Goal: Book appointment/travel/reservation

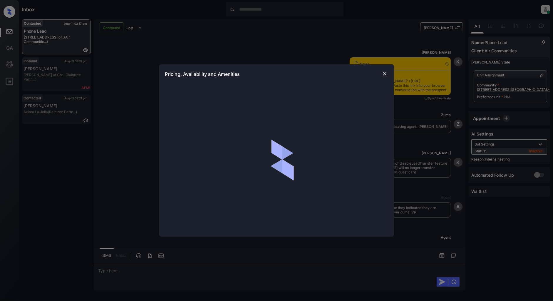
scroll to position [1492, 0]
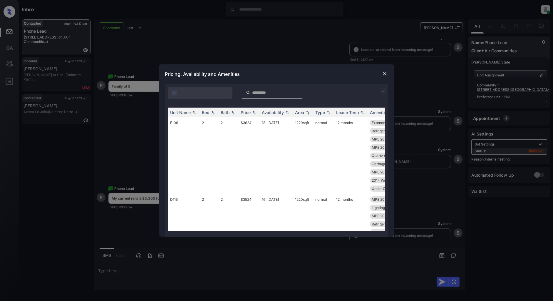
drag, startPoint x: 384, startPoint y: 91, endPoint x: 282, endPoint y: 90, distance: 102.2
click at [385, 91] on img at bounding box center [382, 91] width 7 height 7
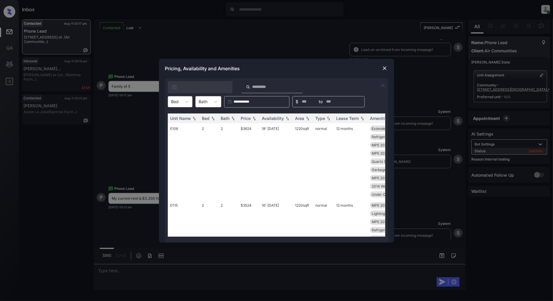
click at [175, 100] on div at bounding box center [175, 101] width 8 height 6
click at [172, 134] on div "2" at bounding box center [180, 137] width 25 height 11
click at [253, 119] on img at bounding box center [254, 118] width 6 height 4
click at [255, 120] on img at bounding box center [254, 118] width 6 height 4
drag, startPoint x: 256, startPoint y: 128, endPoint x: 234, endPoint y: 128, distance: 22.6
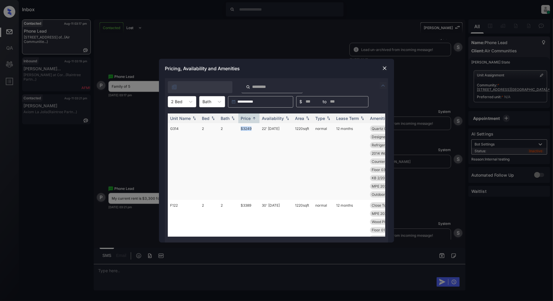
click at [234, 128] on tr "G314 2 2 $3249 22' [DATE] sqft normal 12 months Quartz Counters Garbage disposa…" at bounding box center [321, 161] width 307 height 77
copy tr "$3249"
click at [385, 69] on img at bounding box center [384, 68] width 6 height 6
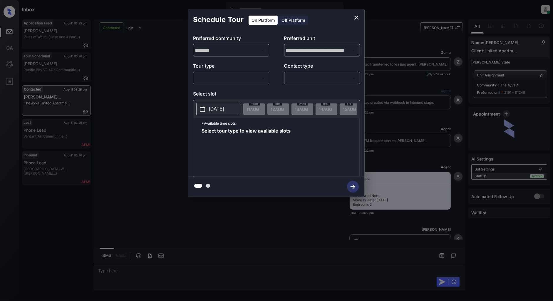
scroll to position [700, 0]
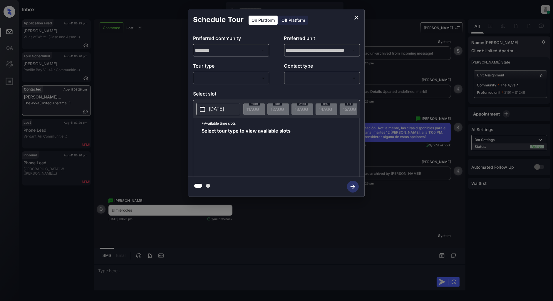
click at [227, 81] on body "Inbox Patrick Deasis Online Set yourself offline Set yourself on break Profile …" at bounding box center [276, 150] width 553 height 301
click at [213, 88] on li "In Person" at bounding box center [231, 91] width 72 height 11
type input "********"
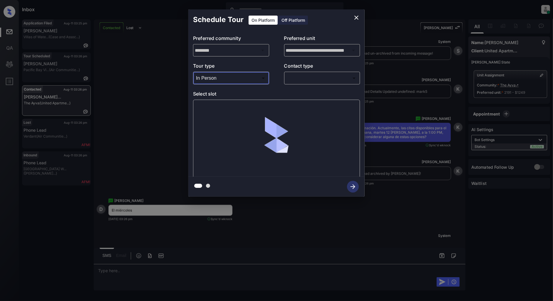
click at [299, 81] on body "Inbox Patrick Deasis Online Set yourself offline Set yourself on break Profile …" at bounding box center [276, 150] width 553 height 301
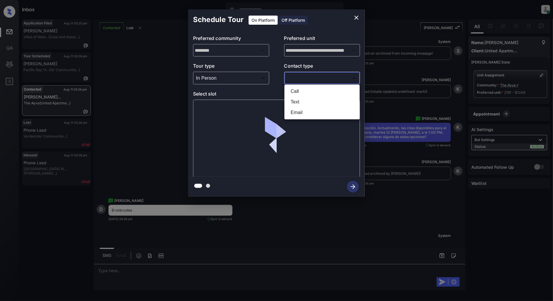
click at [304, 106] on li "Text" at bounding box center [322, 102] width 72 height 11
type input "****"
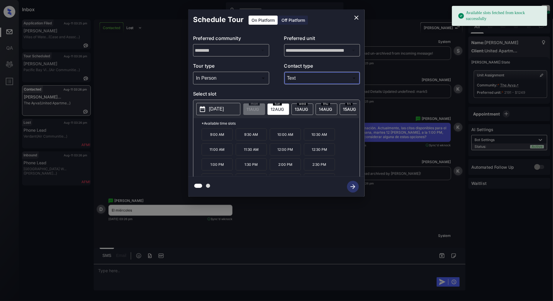
click at [259, 109] on span "13 AUG" at bounding box center [252, 109] width 12 height 5
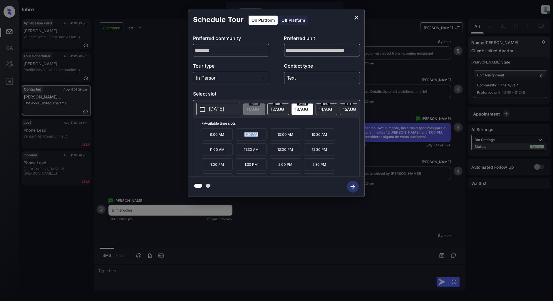
drag, startPoint x: 257, startPoint y: 139, endPoint x: 238, endPoint y: 139, distance: 18.8
click at [238, 139] on p "9:30 AM" at bounding box center [251, 134] width 31 height 12
copy p "9:30 AM"
drag, startPoint x: 329, startPoint y: 152, endPoint x: 312, endPoint y: 152, distance: 17.3
click at [312, 152] on p "12:30 PM" at bounding box center [319, 149] width 31 height 12
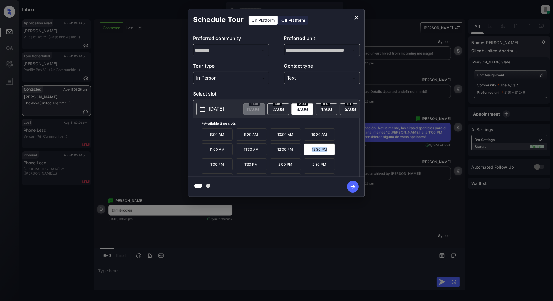
copy p "12:30 PM"
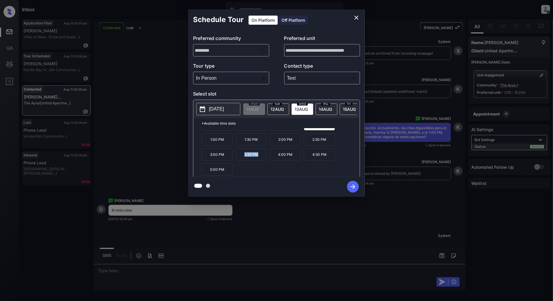
drag, startPoint x: 261, startPoint y: 159, endPoint x: 240, endPoint y: 157, distance: 21.8
click at [240, 157] on p "3:30 PM" at bounding box center [251, 154] width 31 height 12
copy p "3:30 PM"
click at [353, 19] on icon "close" at bounding box center [356, 17] width 7 height 7
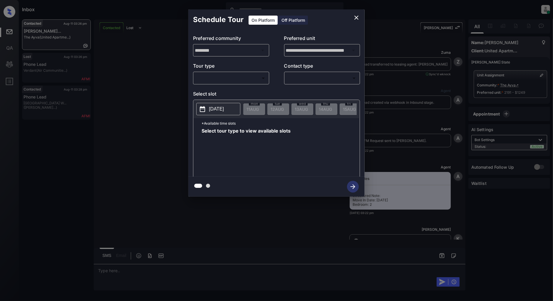
scroll to position [1084, 0]
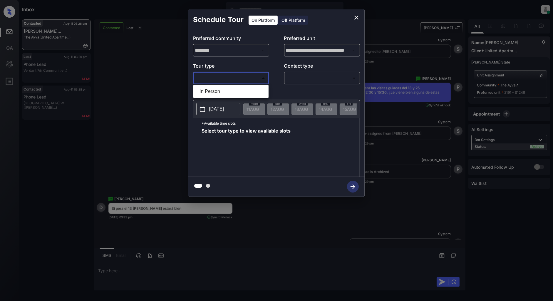
click at [245, 80] on body "Inbox Patrick Deasis Online Set yourself offline Set yourself on break Profile …" at bounding box center [276, 150] width 553 height 301
click at [218, 88] on li "In Person" at bounding box center [231, 91] width 72 height 11
type input "********"
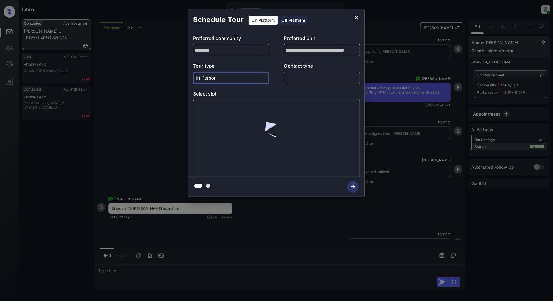
click at [344, 74] on body "Inbox Patrick Deasis Online Set yourself offline Set yourself on break Profile …" at bounding box center [276, 150] width 553 height 301
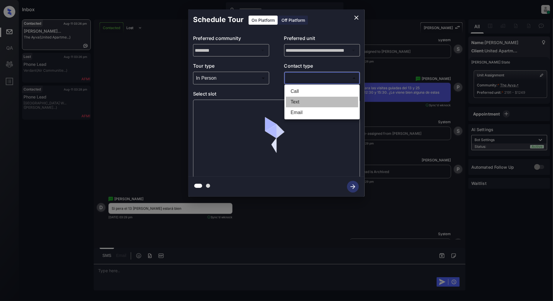
click at [312, 105] on li "Text" at bounding box center [322, 102] width 72 height 11
type input "****"
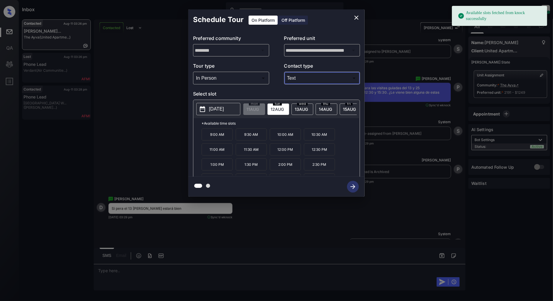
click at [311, 108] on div "wed 13 AUG" at bounding box center [302, 108] width 22 height 11
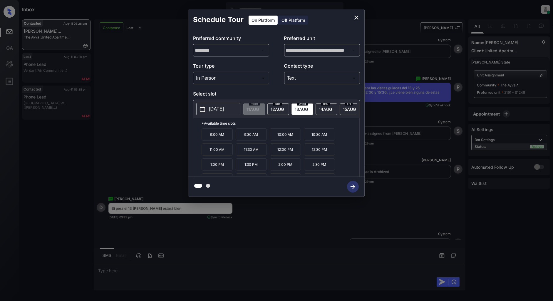
click at [250, 139] on p "9:30 AM" at bounding box center [251, 134] width 31 height 12
click at [354, 183] on icon "button" at bounding box center [353, 187] width 12 height 12
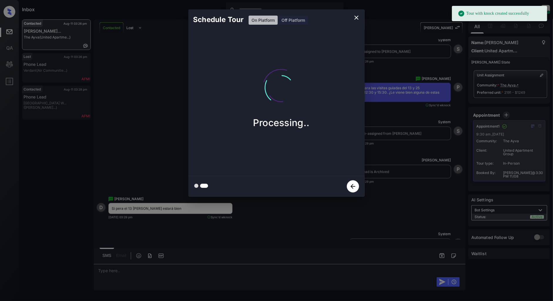
click at [356, 18] on icon "close" at bounding box center [356, 18] width 4 height 4
